Goal: Task Accomplishment & Management: Use online tool/utility

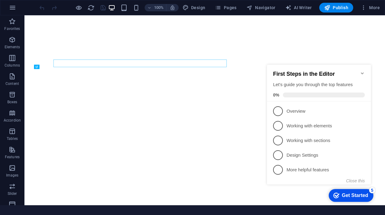
click at [363, 71] on icon "Minimize checklist" at bounding box center [362, 73] width 5 height 5
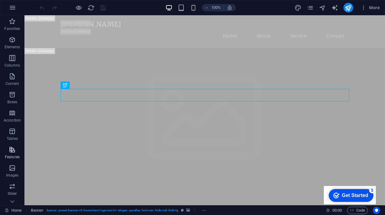
scroll to position [9, 0]
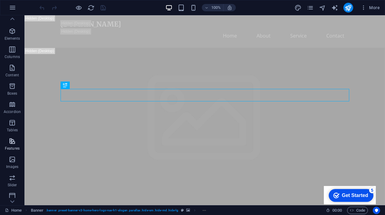
click at [10, 146] on p "Features" at bounding box center [12, 148] width 15 height 5
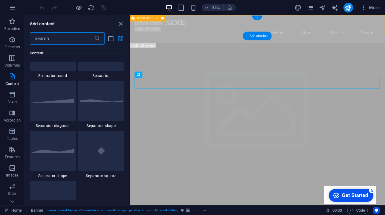
scroll to position [1504, 0]
click at [121, 24] on icon "close panel" at bounding box center [120, 24] width 7 height 7
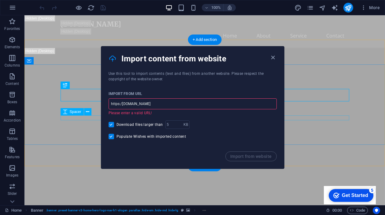
click at [218, 117] on div "Import from URL https:/[DOMAIN_NAME] ​ Please enter a valid URL! Download files…" at bounding box center [192, 117] width 183 height 70
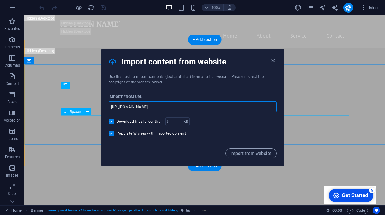
type input "[URL][DOMAIN_NAME]"
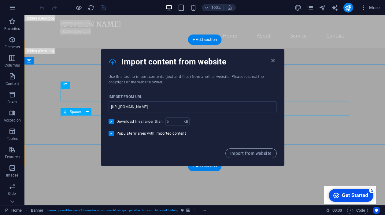
click at [220, 122] on div "Download files larger than KB ​" at bounding box center [193, 122] width 168 height 9
click at [0, 0] on span "Import from website" at bounding box center [0, 0] width 0 height 0
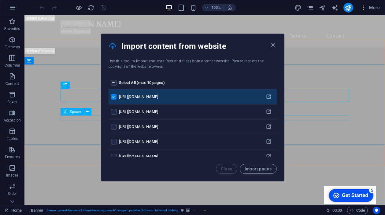
click at [114, 83] on label "pages list" at bounding box center [114, 83] width 6 height 6
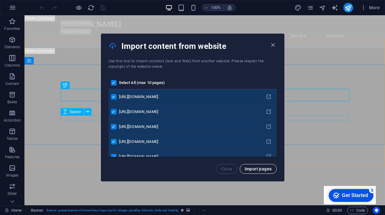
click at [261, 170] on span "Import pages" at bounding box center [258, 169] width 27 height 5
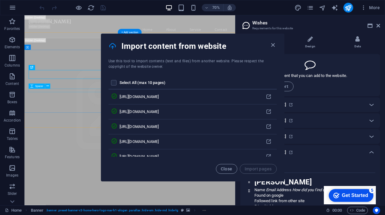
drag, startPoint x: 245, startPoint y: 43, endPoint x: 208, endPoint y: 43, distance: 37.0
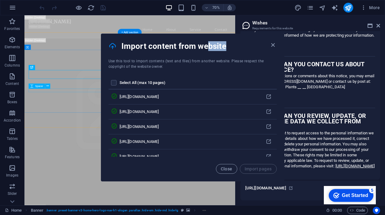
scroll to position [4413, 0]
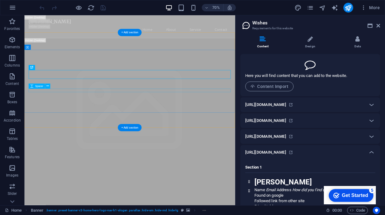
scroll to position [0, 0]
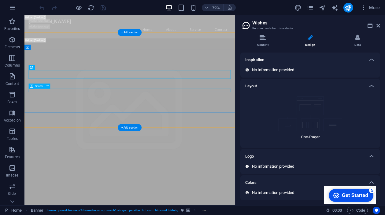
scroll to position [2, 0]
click at [356, 40] on icon at bounding box center [358, 38] width 4 height 6
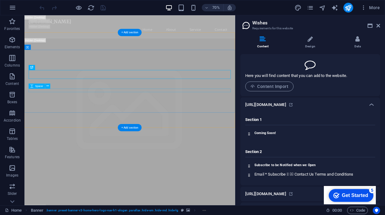
scroll to position [0, 0]
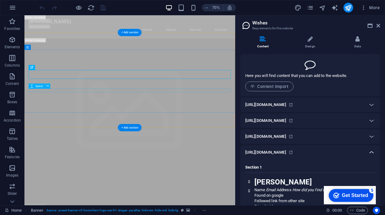
click at [373, 152] on icon at bounding box center [371, 152] width 7 height 7
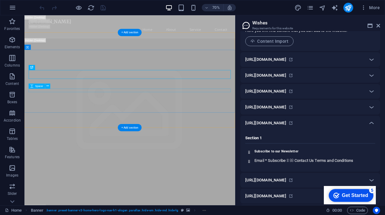
scroll to position [49, 0]
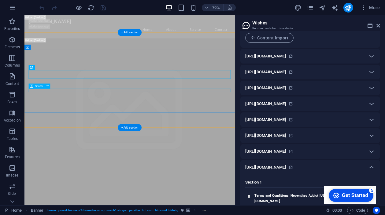
click at [348, 137] on div "[URL][DOMAIN_NAME]" at bounding box center [304, 135] width 119 height 7
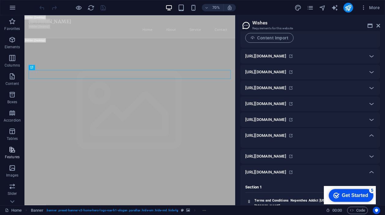
click at [12, 155] on p "Features" at bounding box center [12, 157] width 15 height 5
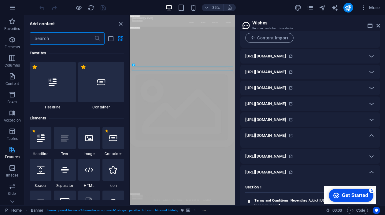
scroll to position [2386, 0]
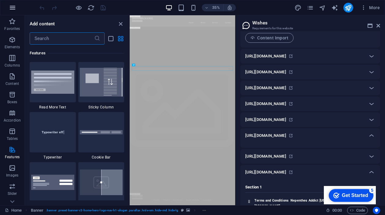
click at [14, 8] on icon "button" at bounding box center [12, 7] width 7 height 7
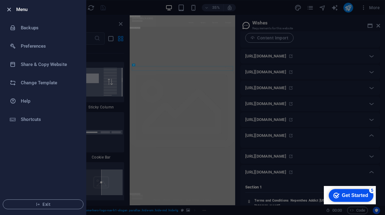
click at [8, 10] on icon "button" at bounding box center [9, 9] width 7 height 7
